Goal: Complete application form

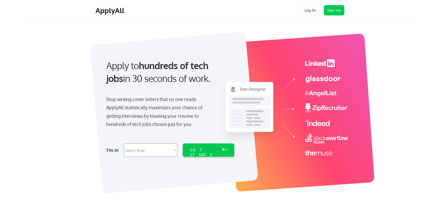
click at [172, 150] on select "Select Role Software Engineering Product Management Customer Success Sales UI/U…" at bounding box center [150, 149] width 53 height 13
select select ""marketing___comms""
click at [205, 151] on div "GET STARTED" at bounding box center [203, 154] width 27 height 15
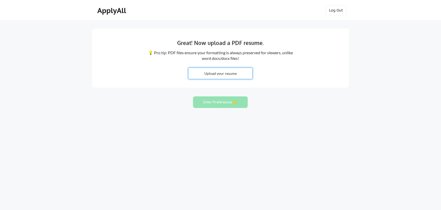
click at [218, 72] on input "file" at bounding box center [220, 73] width 64 height 11
type input "C:\fakepath\PhilFougere_Res_092025.pdf"
click at [214, 102] on button "Enter Preferences 👉" at bounding box center [220, 102] width 55 height 12
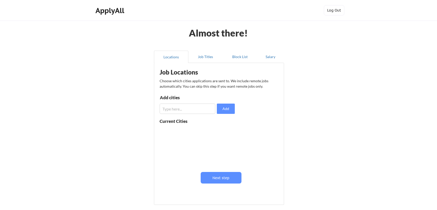
click at [184, 110] on input "input" at bounding box center [188, 108] width 56 height 10
click at [193, 109] on input "input" at bounding box center [188, 108] width 56 height 10
click at [213, 109] on input "input" at bounding box center [188, 108] width 56 height 10
type input "Remote, [GEOGRAPHIC_DATA], [GEOGRAPHIC_DATA]"
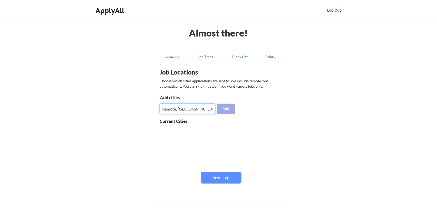
scroll to position [0, 0]
click at [229, 110] on button "Add" at bounding box center [226, 108] width 18 height 10
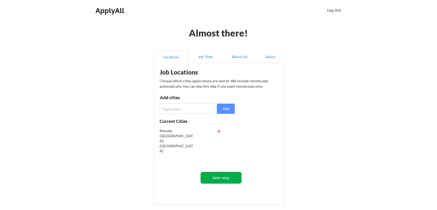
click at [221, 181] on button "Next step" at bounding box center [221, 178] width 41 height 12
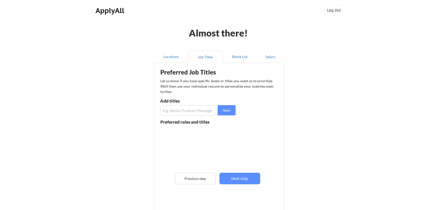
click at [181, 112] on input "input" at bounding box center [188, 110] width 56 height 10
type input "Senior Manager Field Marketing, Senior Manager Partner Marketing,"
click at [229, 110] on button "Save" at bounding box center [227, 110] width 18 height 10
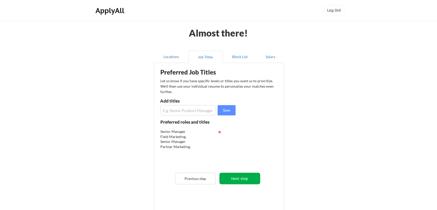
click at [236, 176] on button "Next step" at bounding box center [239, 178] width 41 height 12
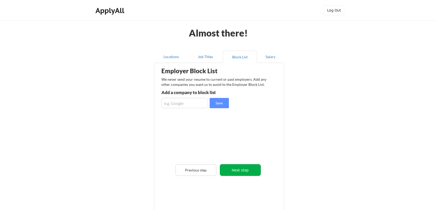
click at [241, 170] on button "Next step" at bounding box center [240, 170] width 41 height 12
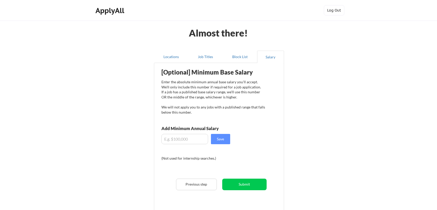
click at [172, 141] on input "input" at bounding box center [184, 139] width 47 height 10
type input "$160,000"
click at [224, 138] on button "Save" at bounding box center [220, 139] width 19 height 10
click at [246, 185] on button "Submit" at bounding box center [244, 184] width 44 height 12
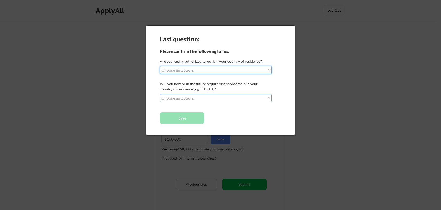
click at [267, 69] on select "Choose an option... Yes, I am a [DEMOGRAPHIC_DATA] Citizen Yes, I am a [DEMOGRA…" at bounding box center [216, 70] width 112 height 8
select select ""yes__i_am_a_[DEMOGRAPHIC_DATA]""
click at [269, 98] on select "Choose an option... No, I will not need sponsorship Yes, I will need sponsorship" at bounding box center [216, 98] width 112 height 8
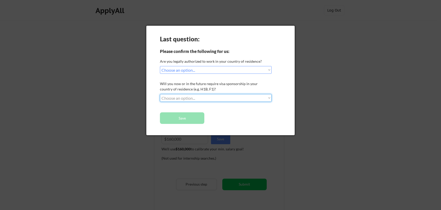
select select ""no__i_will_not_need_sponsorship""
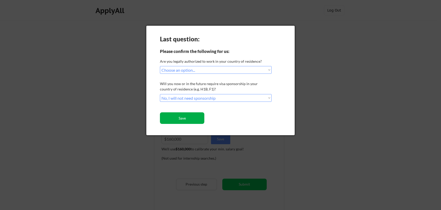
click at [183, 119] on button "Save" at bounding box center [182, 118] width 44 height 12
